Goal: Information Seeking & Learning: Learn about a topic

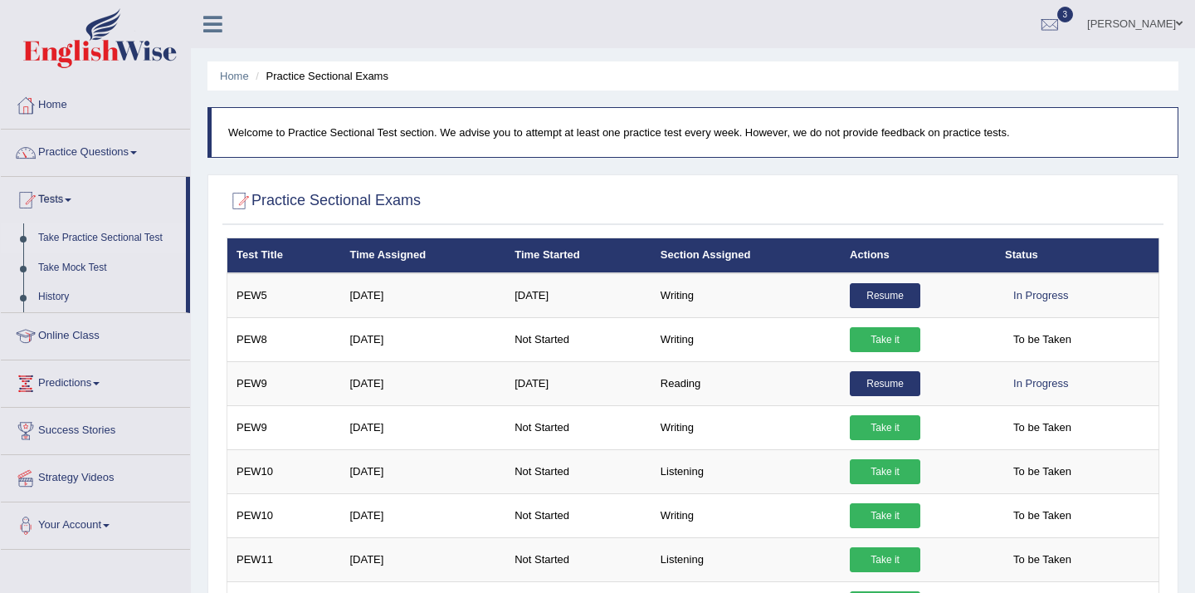
click at [61, 245] on link "Take Practice Sectional Test" at bounding box center [108, 238] width 155 height 30
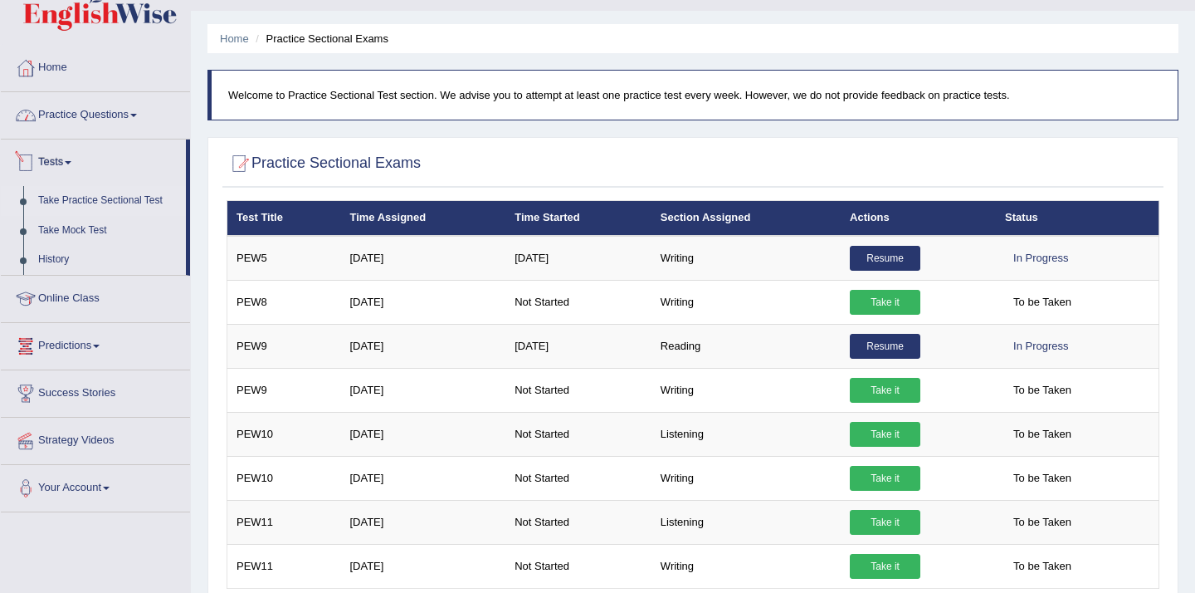
click at [129, 120] on link "Practice Questions" at bounding box center [95, 112] width 189 height 41
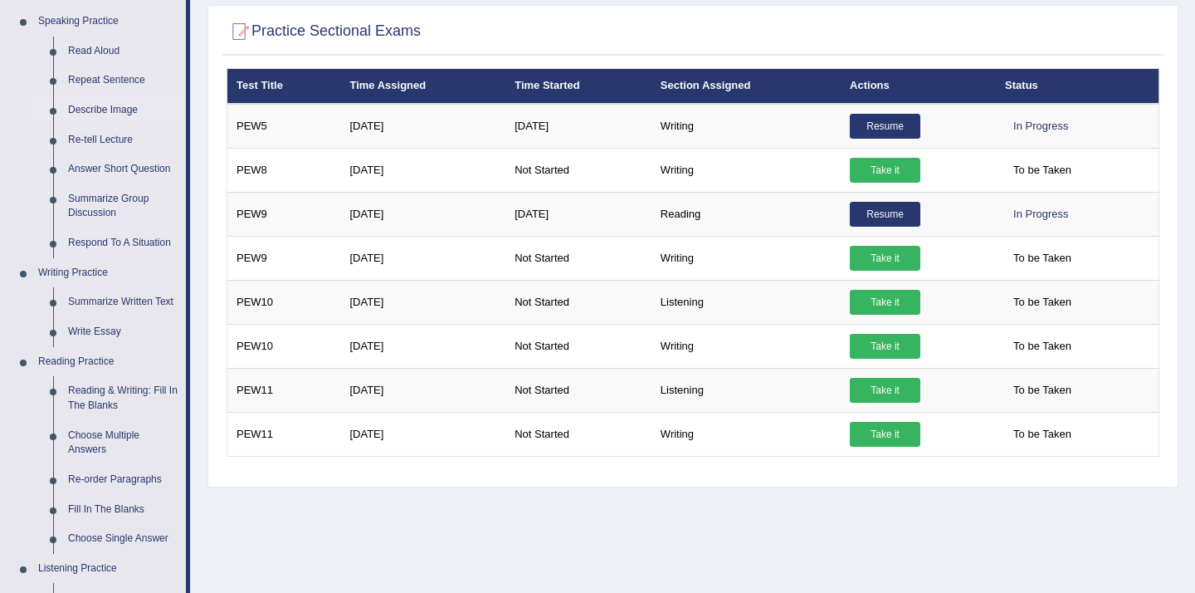
scroll to position [184, 0]
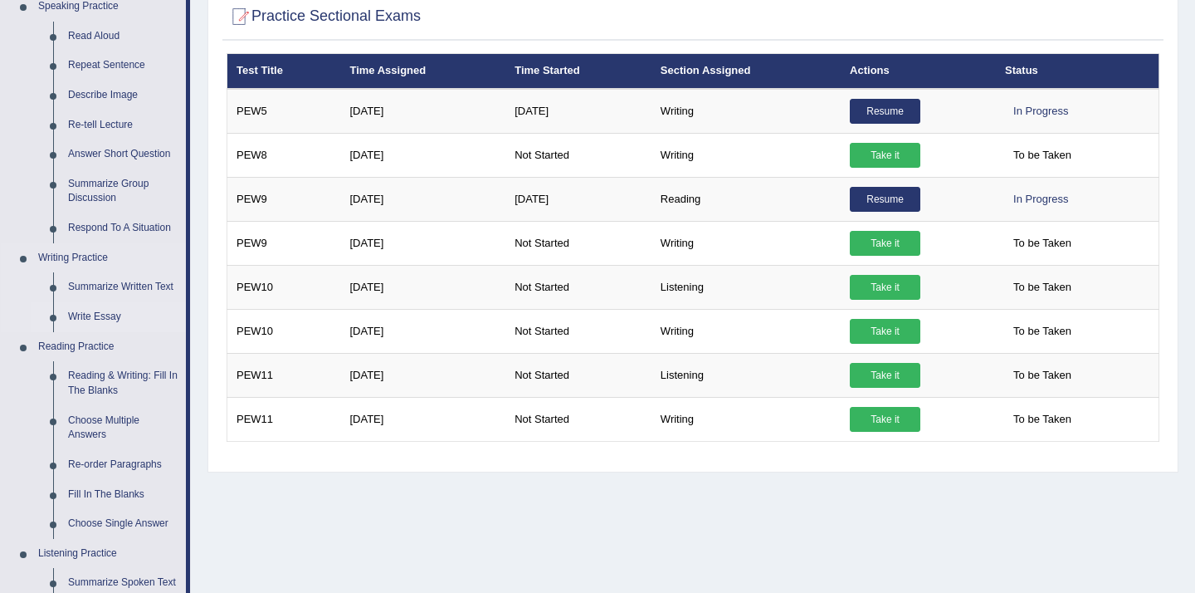
click at [94, 315] on link "Write Essay" at bounding box center [123, 317] width 125 height 30
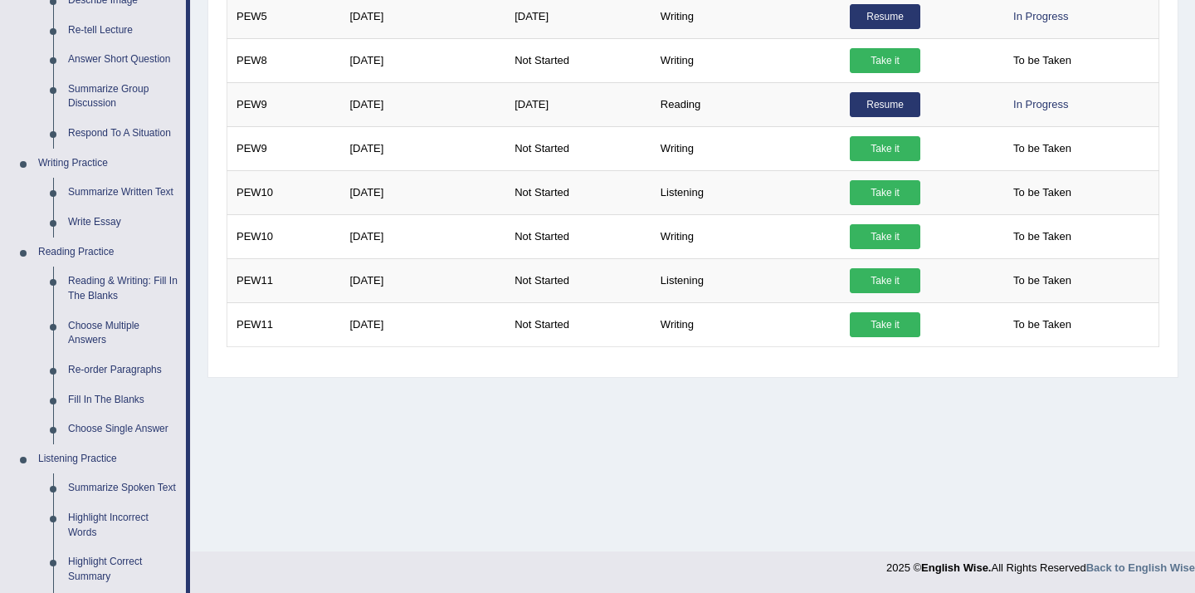
scroll to position [764, 0]
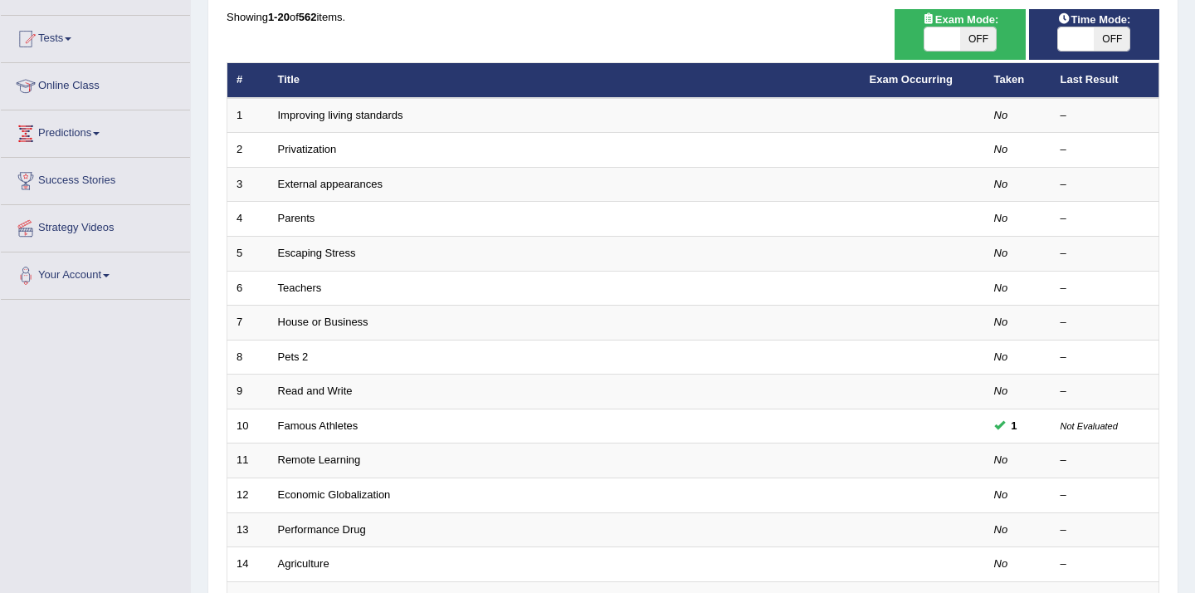
click at [1091, 47] on span at bounding box center [1076, 38] width 36 height 23
checkbox input "true"
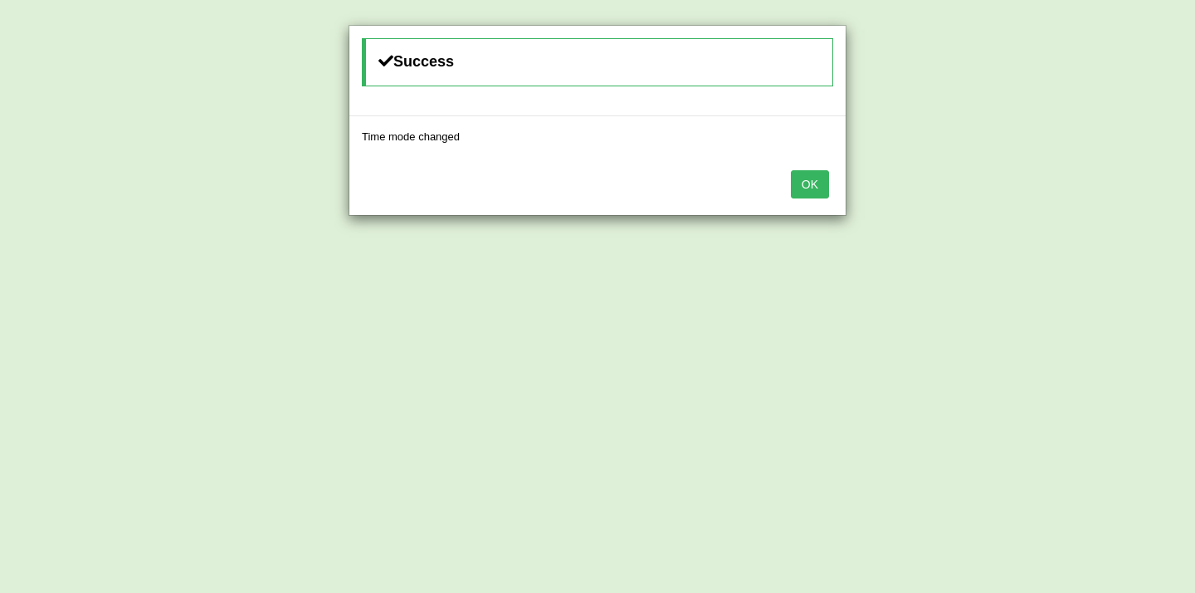
click at [818, 179] on button "OK" at bounding box center [810, 184] width 38 height 28
